Goal: Task Accomplishment & Management: Manage account settings

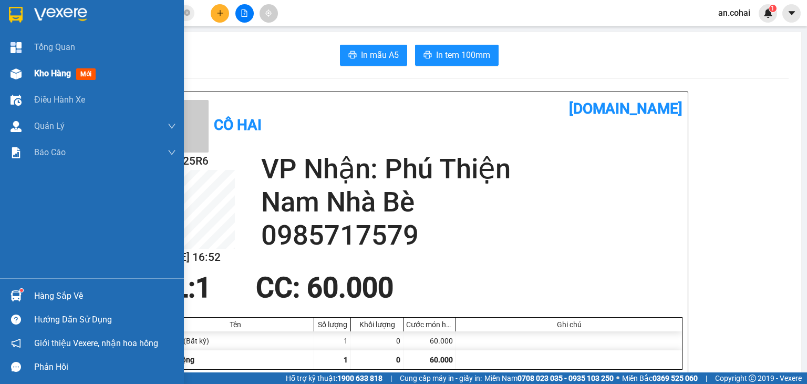
click at [47, 68] on span "Kho hàng" at bounding box center [52, 73] width 37 height 10
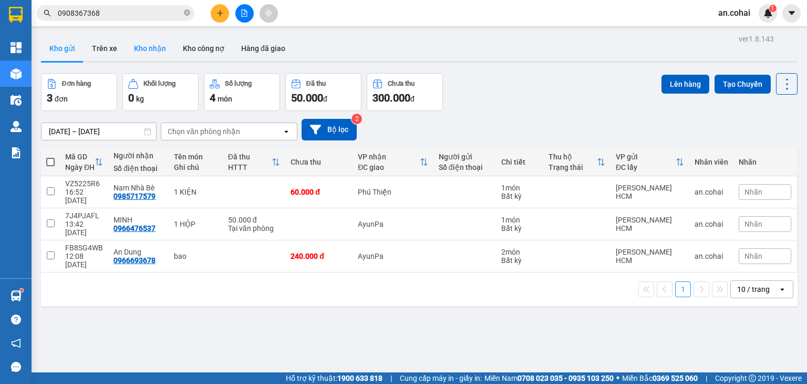
click at [141, 55] on button "Kho nhận" at bounding box center [150, 48] width 49 height 25
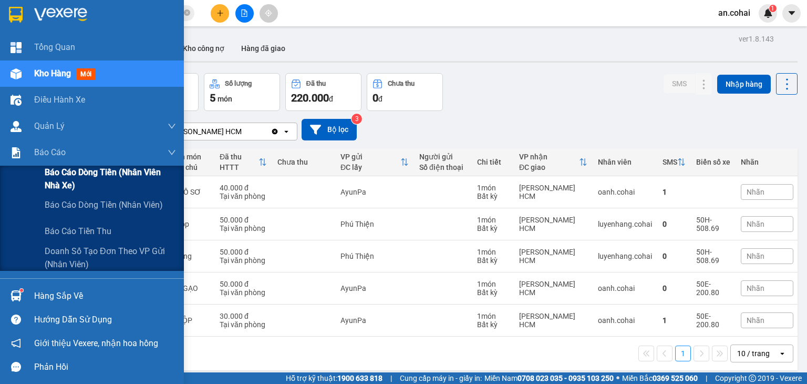
click at [53, 180] on span "Báo cáo dòng tiền (Nhân viên Nhà xe)" at bounding box center [110, 179] width 131 height 26
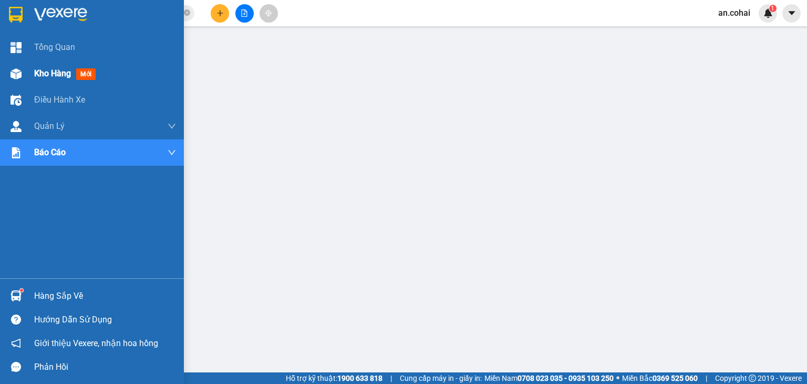
click at [19, 75] on img at bounding box center [16, 73] width 11 height 11
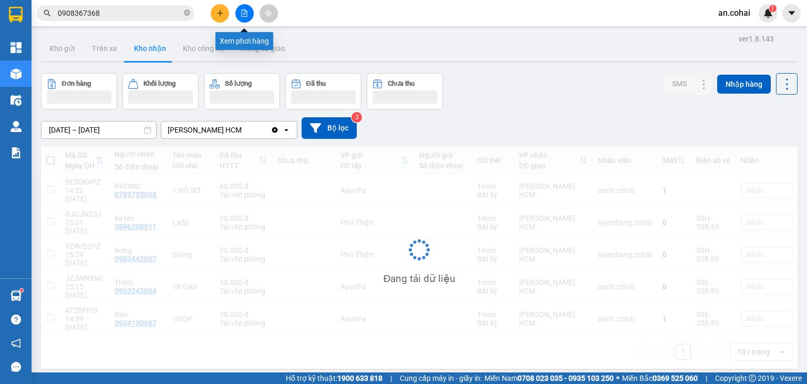
click at [249, 12] on button at bounding box center [244, 13] width 18 height 18
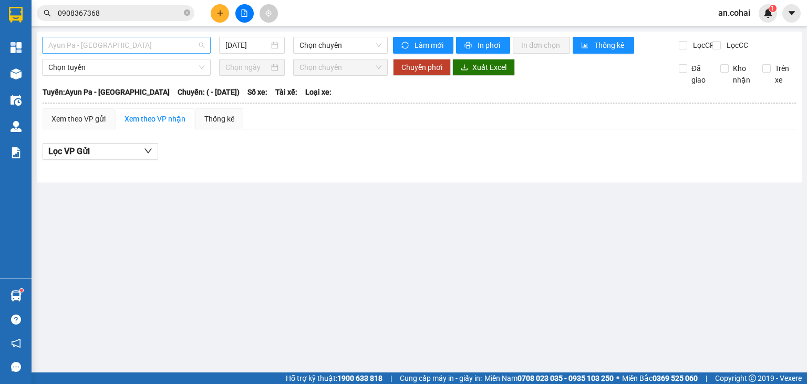
click at [112, 50] on span "Ayun Pa - [GEOGRAPHIC_DATA]" at bounding box center [126, 45] width 156 height 16
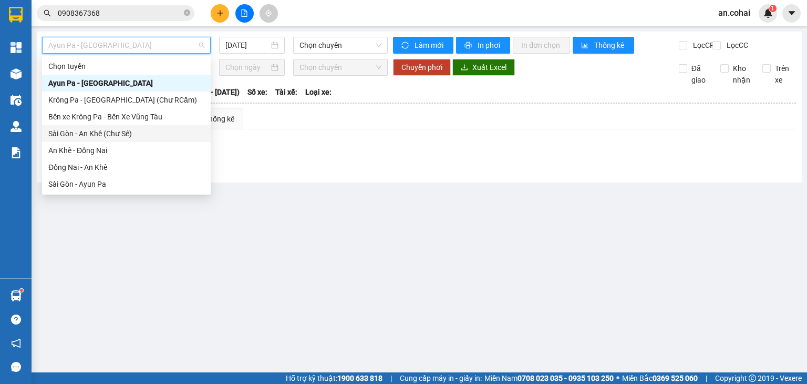
scroll to position [151, 0]
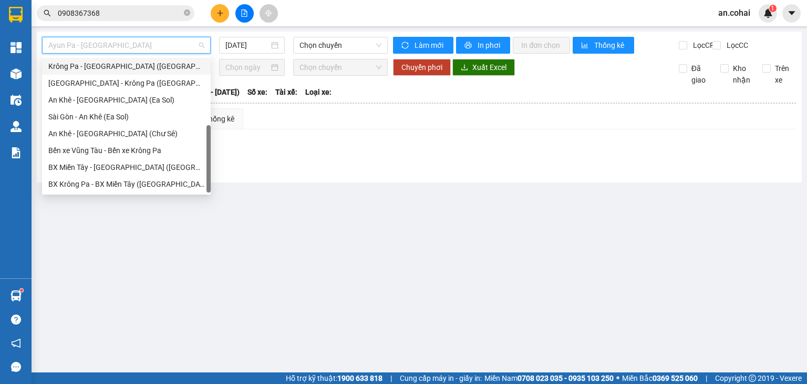
click at [99, 66] on div "Krông Pa - [GEOGRAPHIC_DATA] ([GEOGRAPHIC_DATA])" at bounding box center [126, 66] width 156 height 12
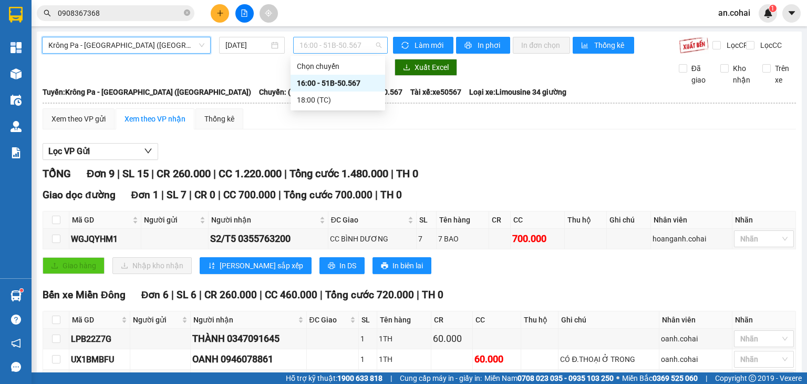
click at [329, 45] on span "16:00 - 51B-50.567" at bounding box center [341, 45] width 83 height 16
click at [259, 47] on input "[DATE]" at bounding box center [247, 45] width 43 height 12
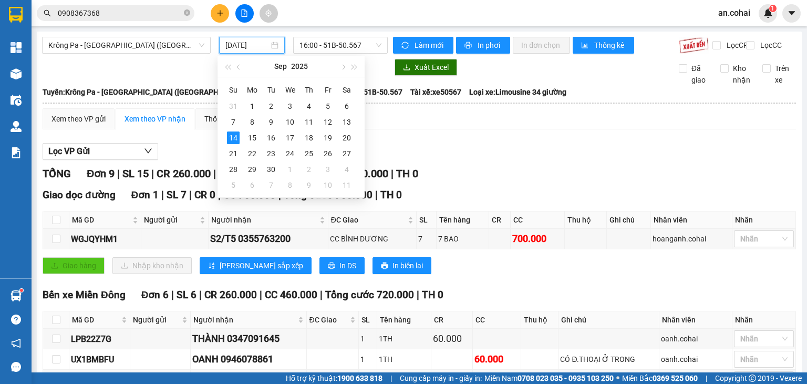
type input "[DATE]"
click at [512, 142] on div "Xem theo VP gửi Xem theo VP nhận Thống kê Lọc VP Gửi TỔNG Đơn 9 | SL 15 | CR 2…" at bounding box center [420, 358] width 754 height 501
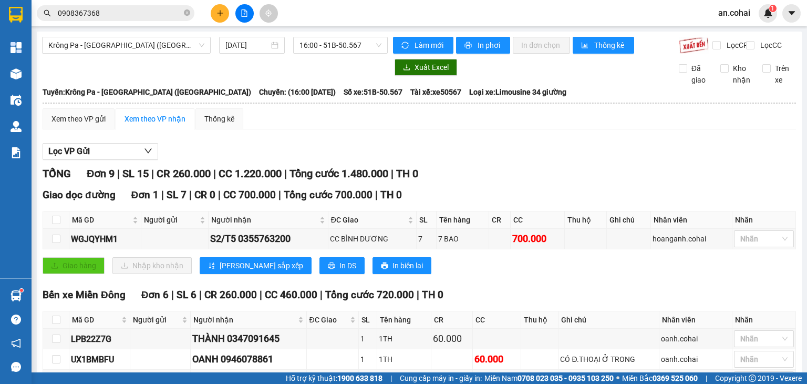
drag, startPoint x: 161, startPoint y: 43, endPoint x: 149, endPoint y: 71, distance: 30.7
click at [160, 43] on span "Krông Pa - [GEOGRAPHIC_DATA] ([GEOGRAPHIC_DATA])" at bounding box center [126, 45] width 156 height 16
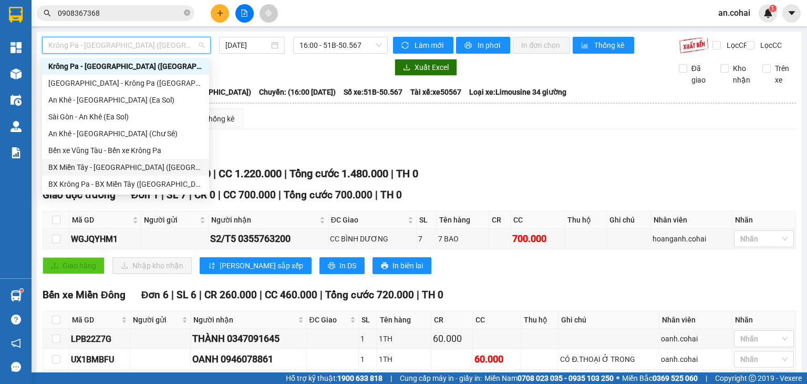
click at [134, 164] on div "BX Miền Tây - [GEOGRAPHIC_DATA] ([GEOGRAPHIC_DATA] - [GEOGRAPHIC_DATA])" at bounding box center [125, 167] width 155 height 12
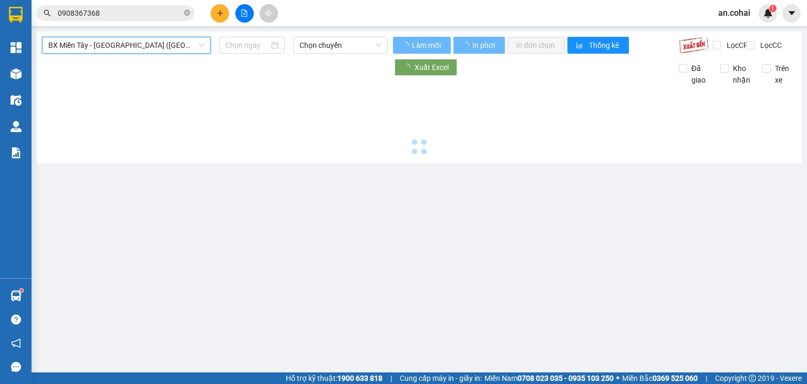
type input "[DATE]"
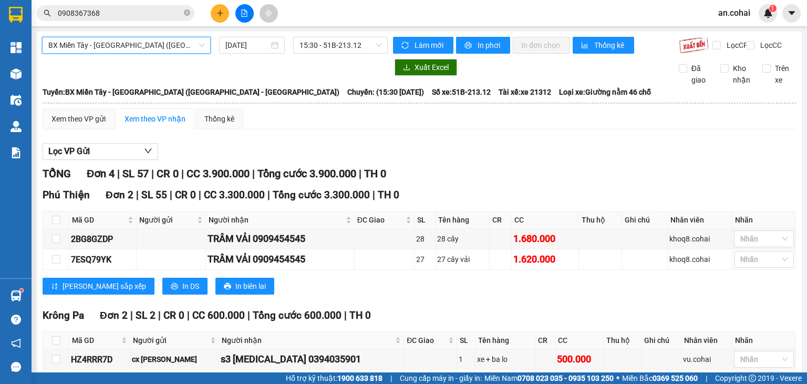
drag, startPoint x: 151, startPoint y: 47, endPoint x: 145, endPoint y: 74, distance: 28.2
click at [151, 49] on span "BX Miền Tây - [GEOGRAPHIC_DATA] ([GEOGRAPHIC_DATA] - [GEOGRAPHIC_DATA])" at bounding box center [126, 45] width 156 height 16
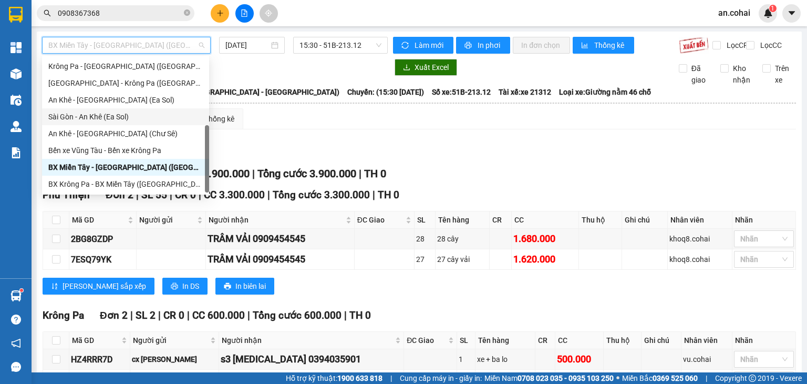
scroll to position [99, 0]
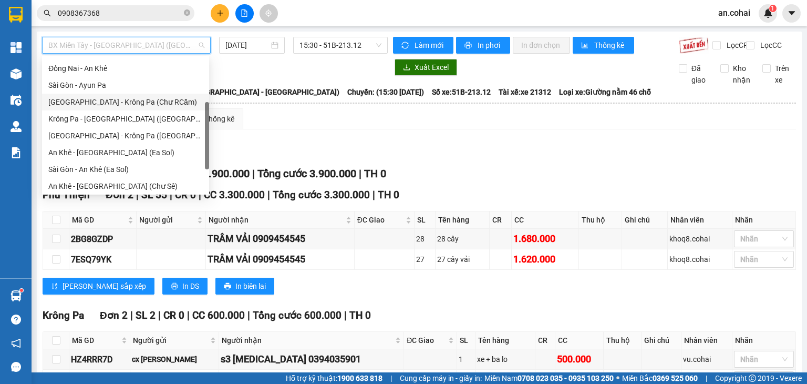
click at [134, 98] on div "[GEOGRAPHIC_DATA] - Krông Pa (Chư RCăm)" at bounding box center [125, 102] width 155 height 12
type input "[DATE]"
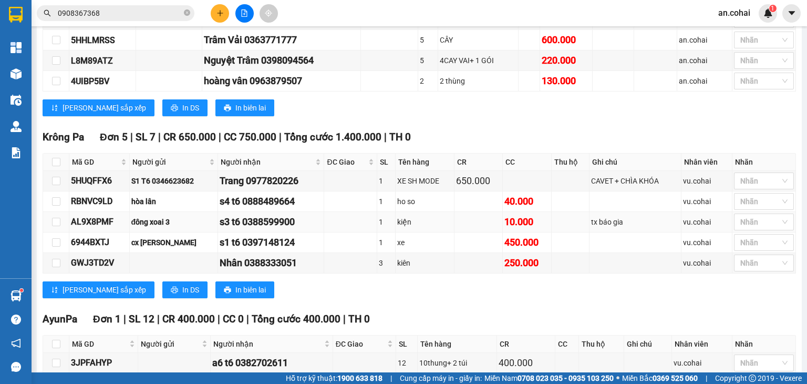
scroll to position [334, 0]
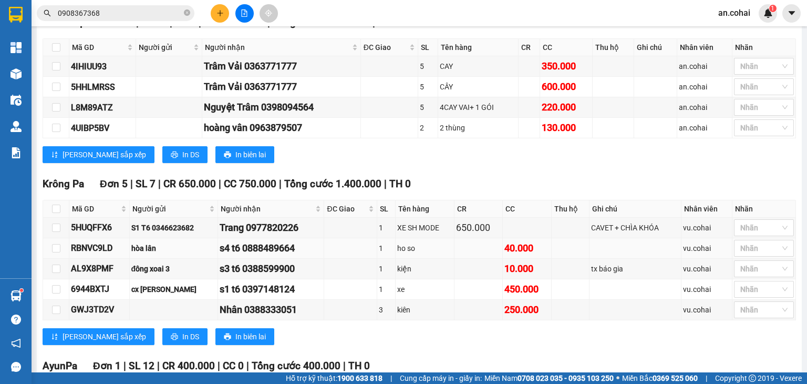
click at [74, 254] on div "RBNVC9LD" at bounding box center [99, 247] width 57 height 13
drag, startPoint x: 68, startPoint y: 253, endPoint x: 115, endPoint y: 250, distance: 47.4
click at [116, 251] on tr "RBNVC9LD hòa lân s4 t6 0888489664 1 ho so 40.000 vu.cohai Nhãn" at bounding box center [419, 248] width 753 height 21
copy tr "RBNVC9LD"
click at [185, 13] on icon "close-circle" at bounding box center [187, 12] width 6 height 6
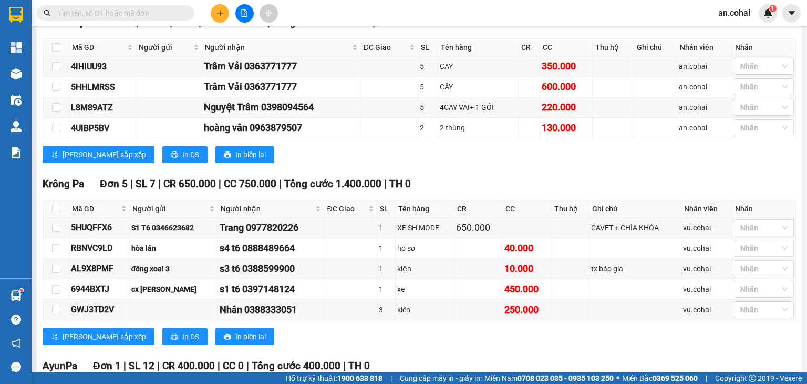
click at [172, 16] on input "text" at bounding box center [120, 13] width 124 height 12
paste input "RBNVC9LD"
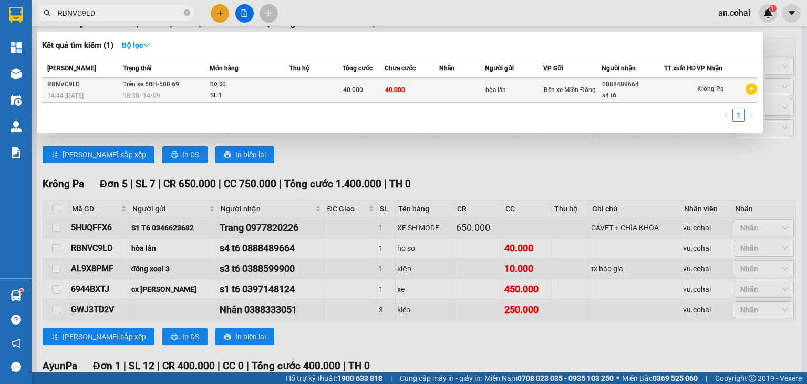
type input "RBNVC9LD"
click at [245, 101] on div "SL: 1" at bounding box center [249, 96] width 79 height 12
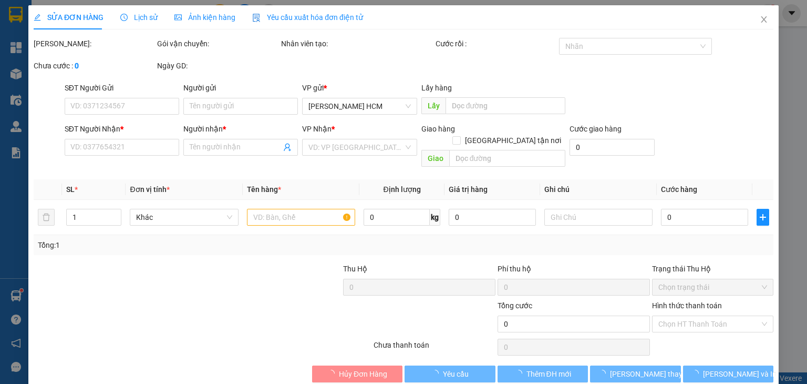
type input "hòa lân"
type input "0888489664"
type input "s4 t6"
type input "40.000"
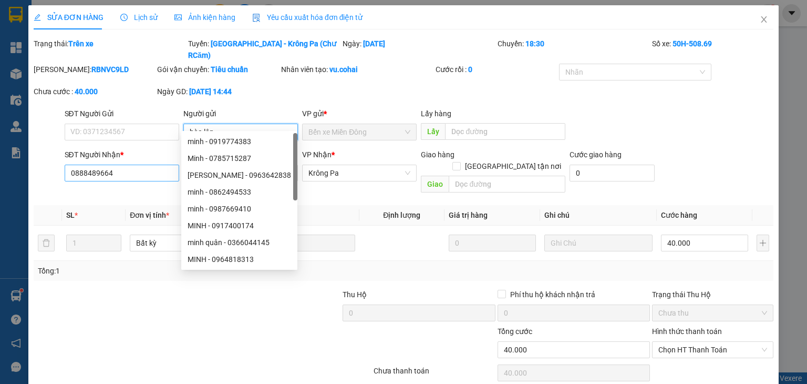
drag, startPoint x: 261, startPoint y: 126, endPoint x: 159, endPoint y: 146, distance: 104.0
click at [149, 153] on form "SĐT Người Gửi VD: 0371234567 Người gửi hòa lân VP gửi * Bến xe Miền Đông Lấy hà…" at bounding box center [404, 152] width 740 height 89
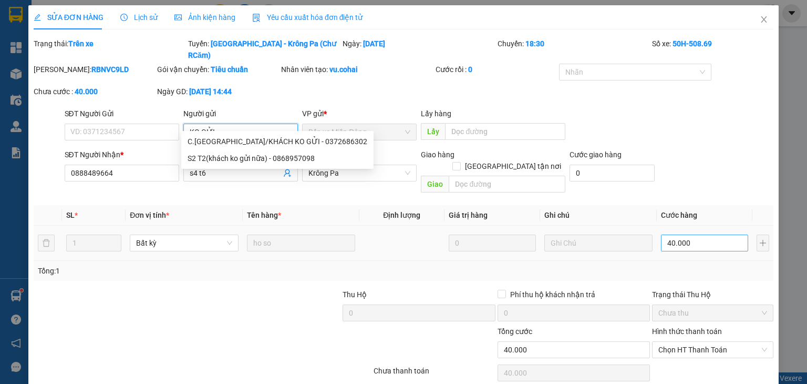
type input "KO GỬI"
click at [702, 234] on input "40.000" at bounding box center [704, 242] width 87 height 17
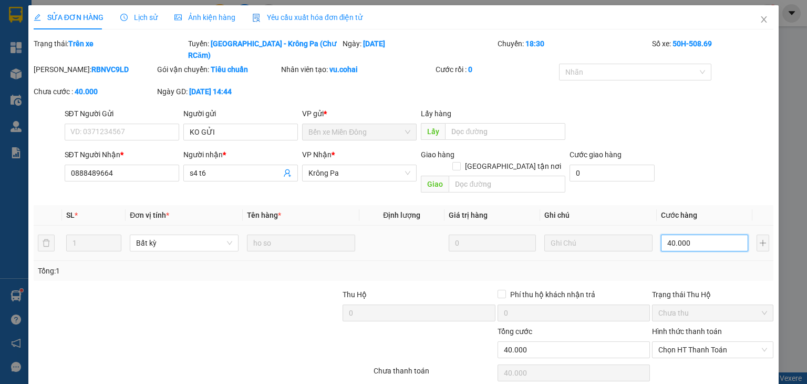
type input "0"
type input "1"
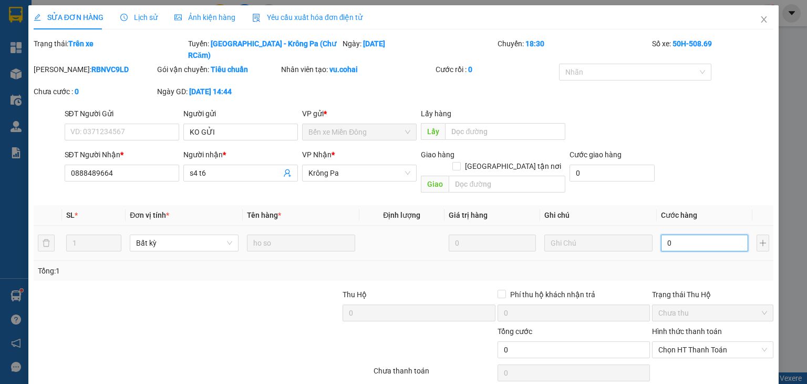
type input "001"
type input "10"
type input "0.010"
type input "10.000"
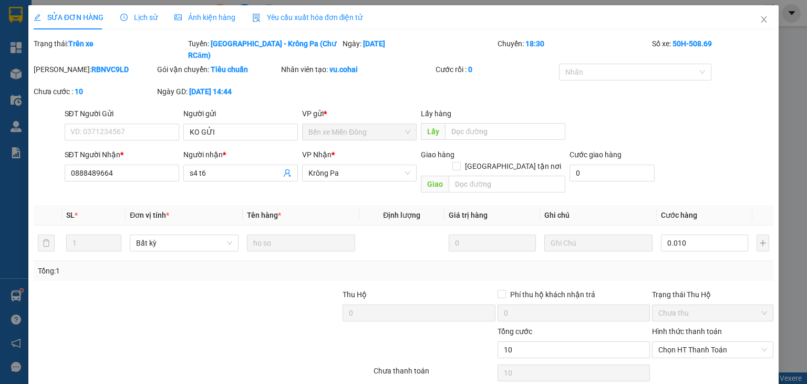
type input "10.000"
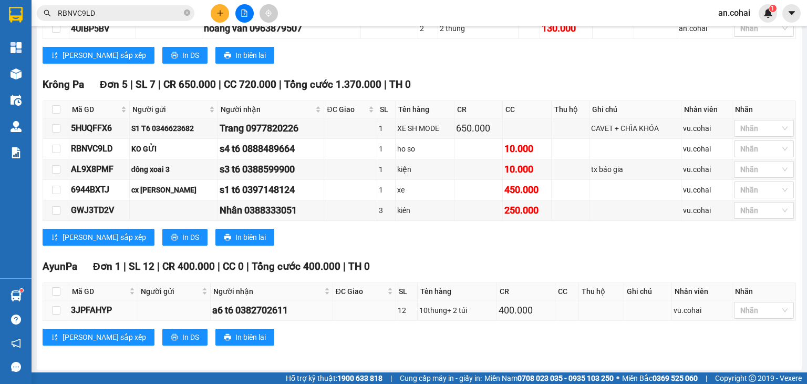
scroll to position [439, 0]
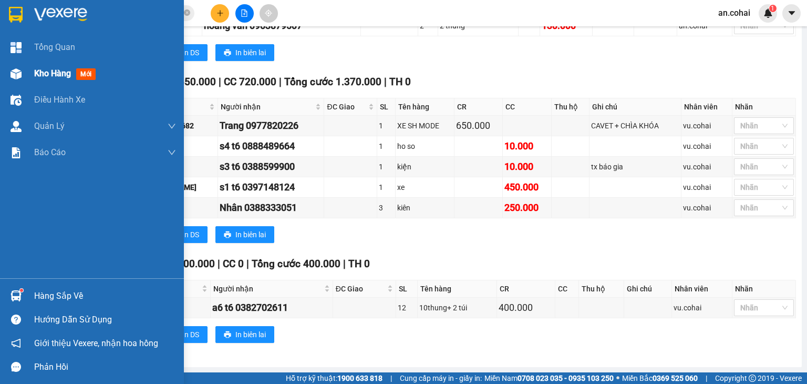
click at [17, 74] on img at bounding box center [16, 73] width 11 height 11
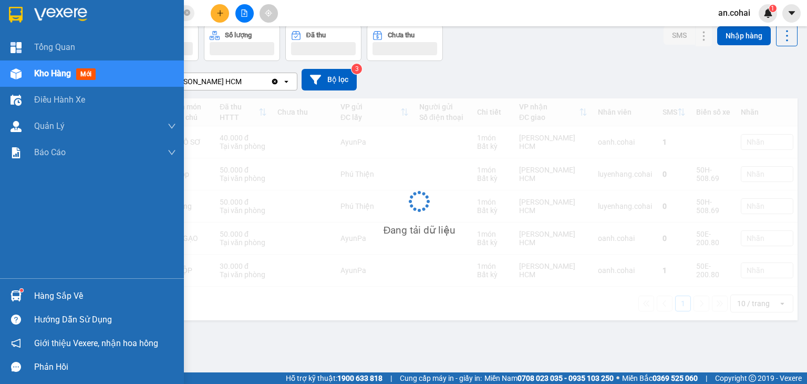
scroll to position [48, 0]
